Goal: Task Accomplishment & Management: Use online tool/utility

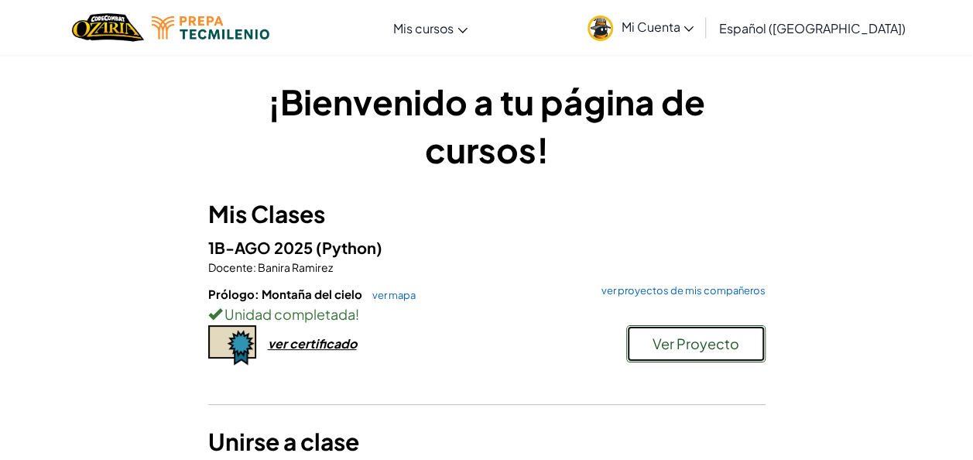
click at [675, 343] on span "Ver Proyecto" at bounding box center [696, 344] width 87 height 18
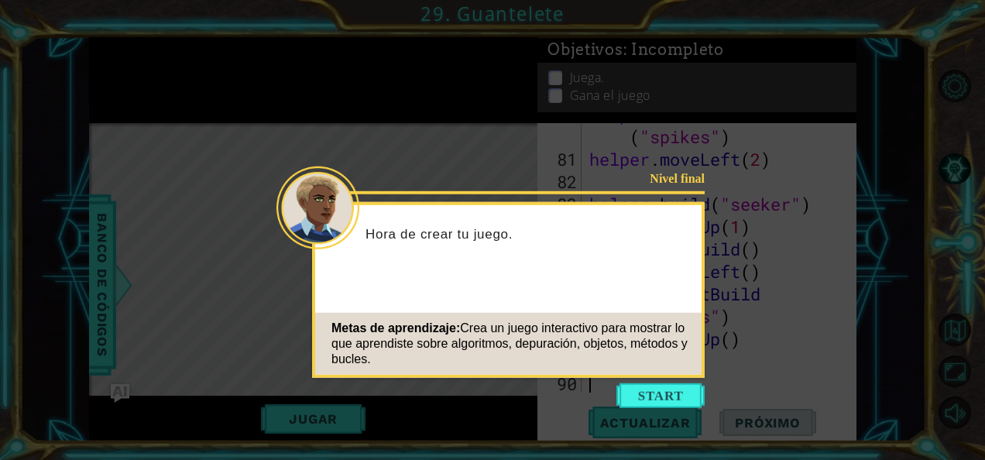
scroll to position [2134, 0]
click at [666, 387] on button "Start" at bounding box center [660, 395] width 88 height 25
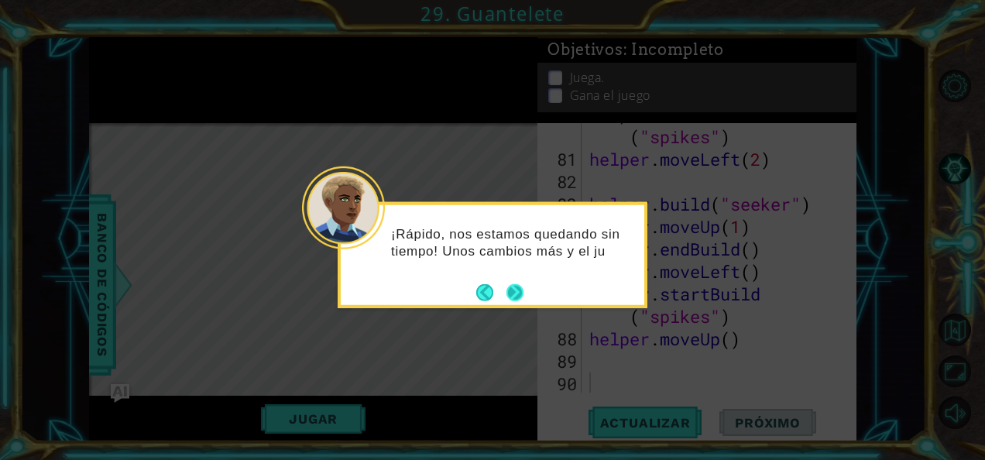
click at [512, 283] on footer at bounding box center [499, 291] width 47 height 23
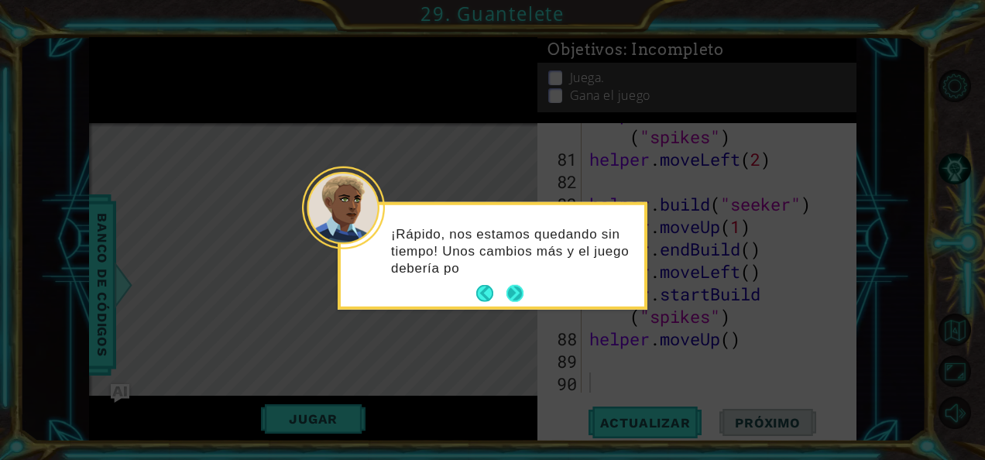
click at [512, 283] on footer at bounding box center [499, 293] width 47 height 23
click at [512, 283] on button "Next" at bounding box center [514, 294] width 29 height 29
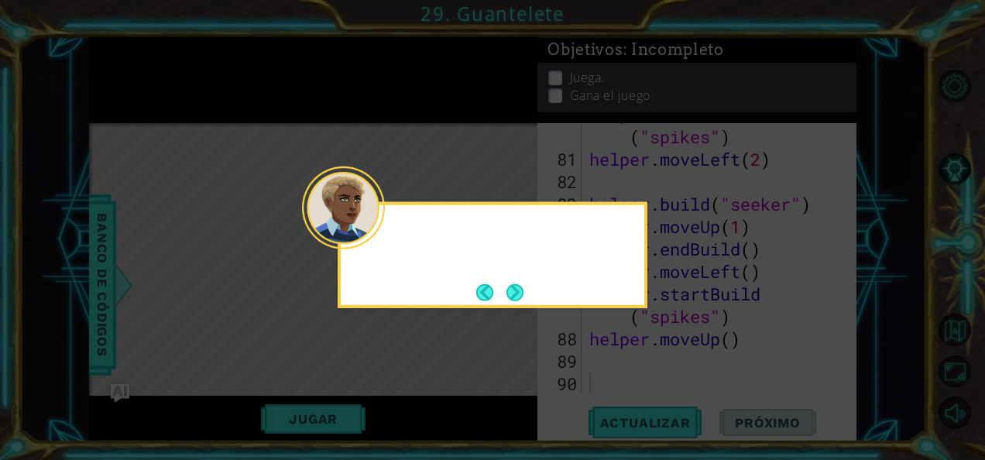
click at [512, 283] on button "Next" at bounding box center [515, 292] width 29 height 29
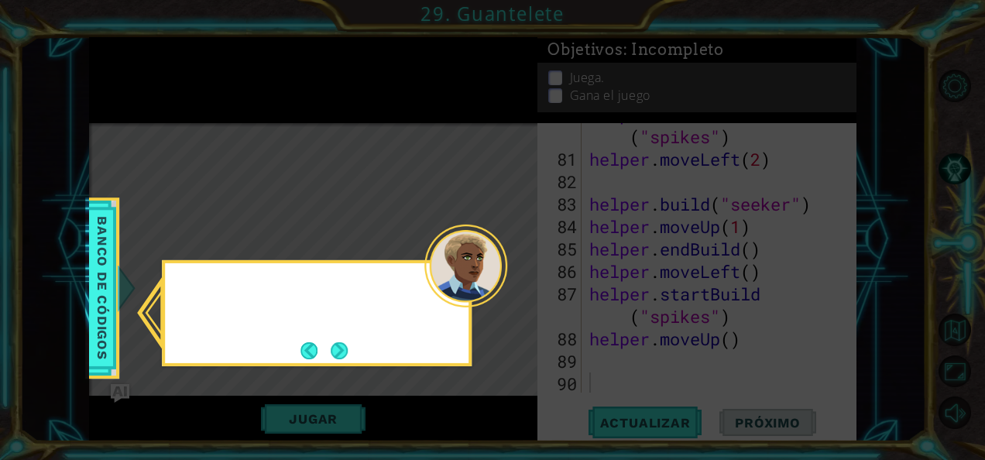
click at [512, 283] on icon at bounding box center [492, 230] width 985 height 460
click at [334, 350] on button "Next" at bounding box center [340, 351] width 18 height 18
click at [334, 350] on div "Level Map" at bounding box center [447, 351] width 716 height 456
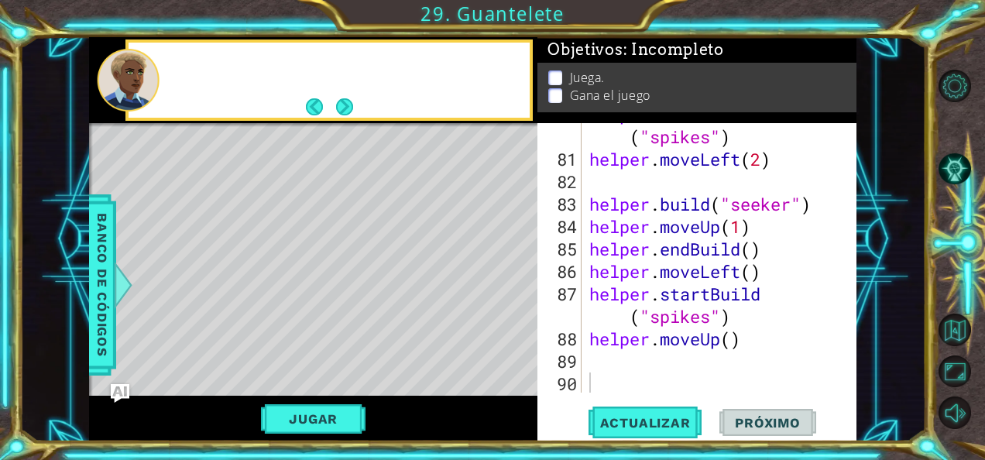
click at [334, 350] on div "Level Map" at bounding box center [447, 351] width 716 height 456
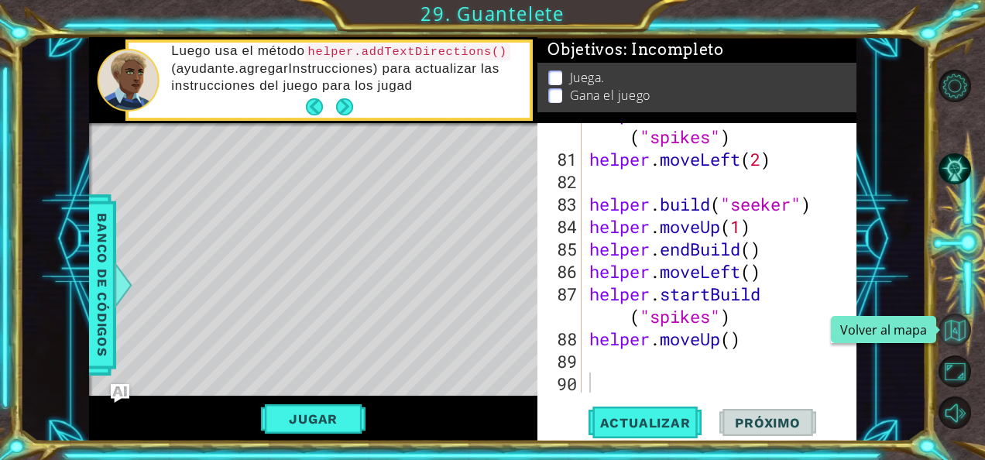
click at [949, 322] on button "Volver al mapa" at bounding box center [955, 330] width 33 height 33
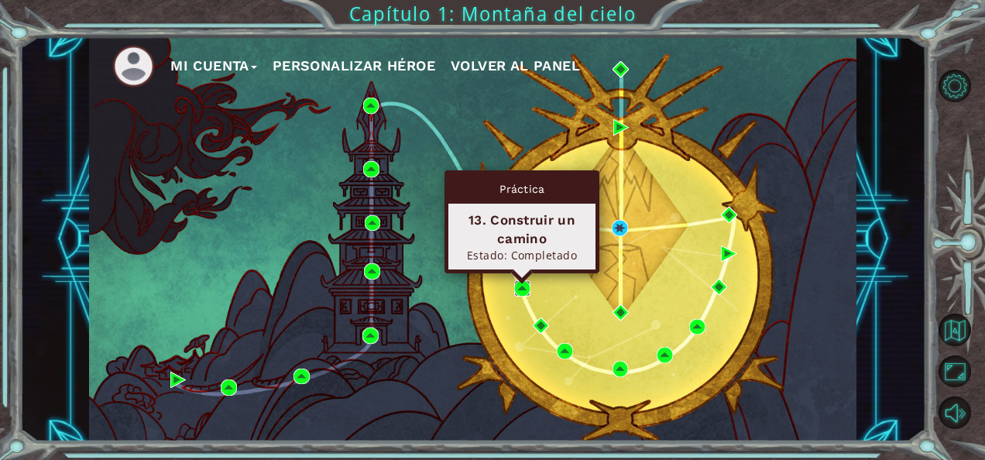
click at [523, 293] on img at bounding box center [522, 288] width 16 height 16
